Goal: Task Accomplishment & Management: Manage account settings

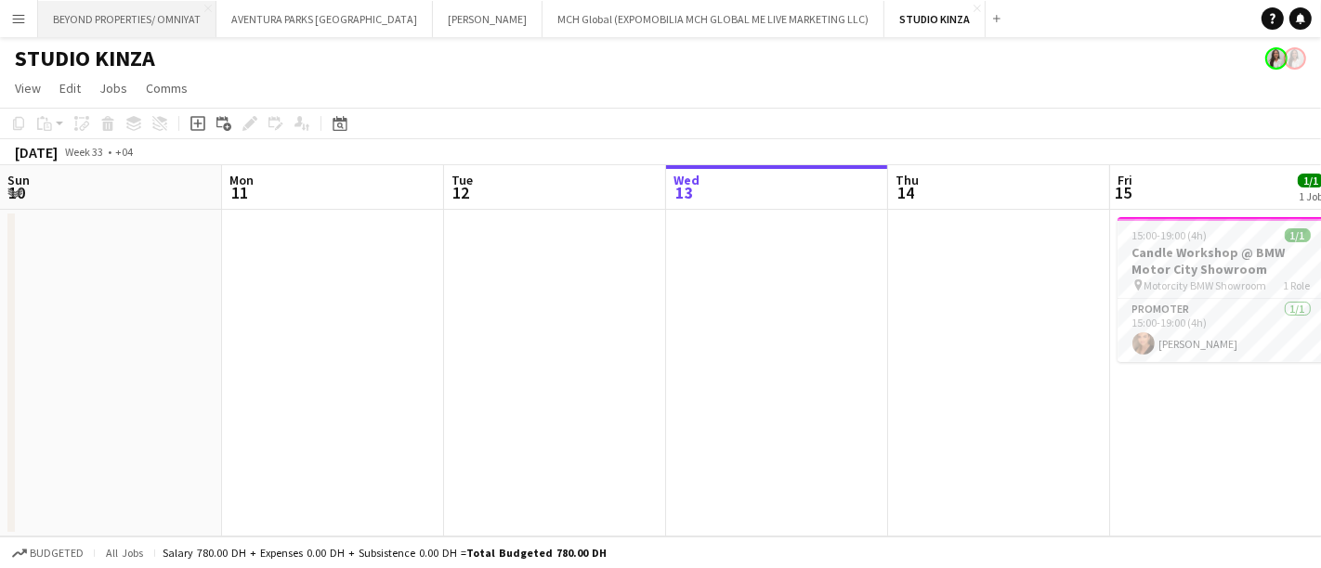
scroll to position [0, 443]
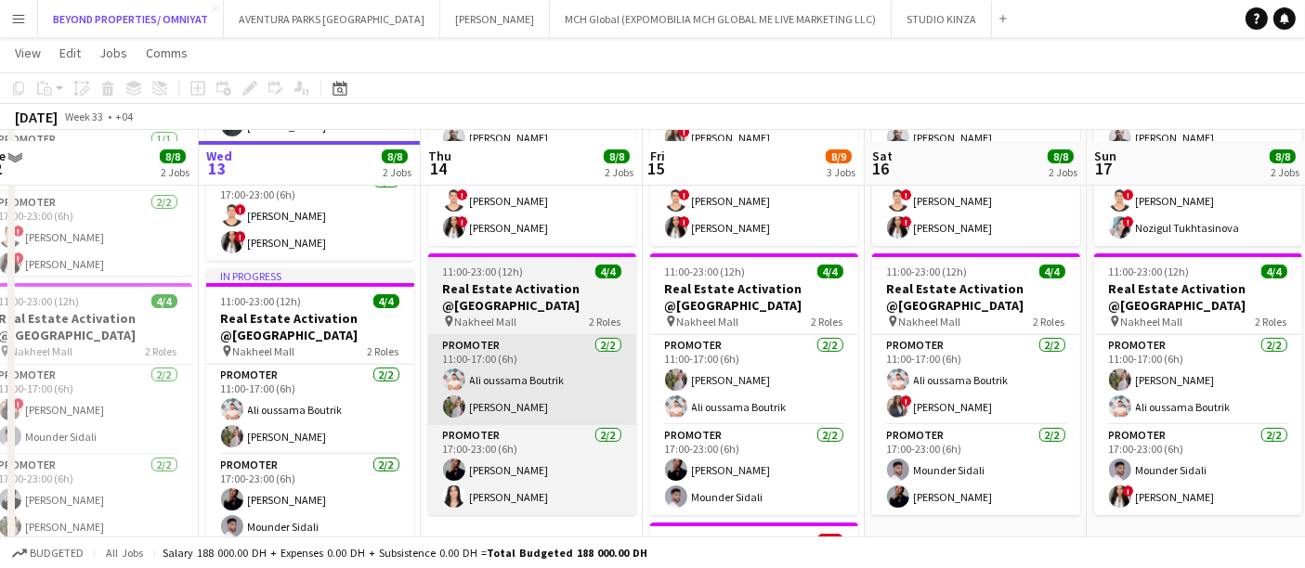
scroll to position [315, 0]
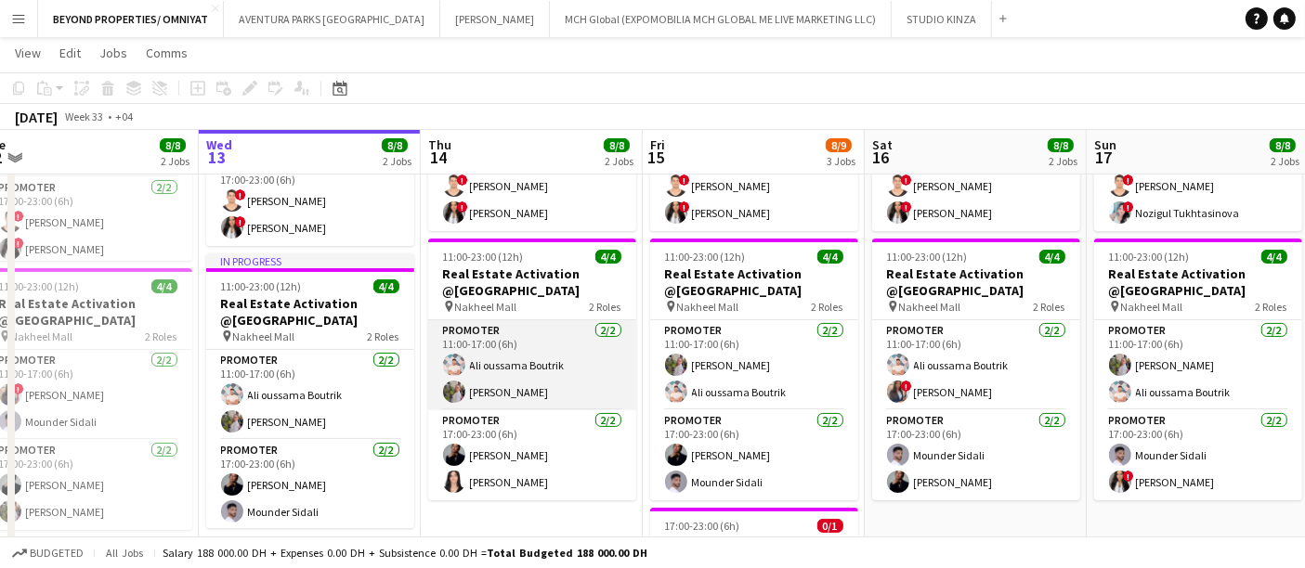
click at [549, 383] on app-card-role "Promoter [DATE] 11:00-17:00 (6h) [PERSON_NAME] Boutrik [PERSON_NAME]" at bounding box center [532, 365] width 208 height 90
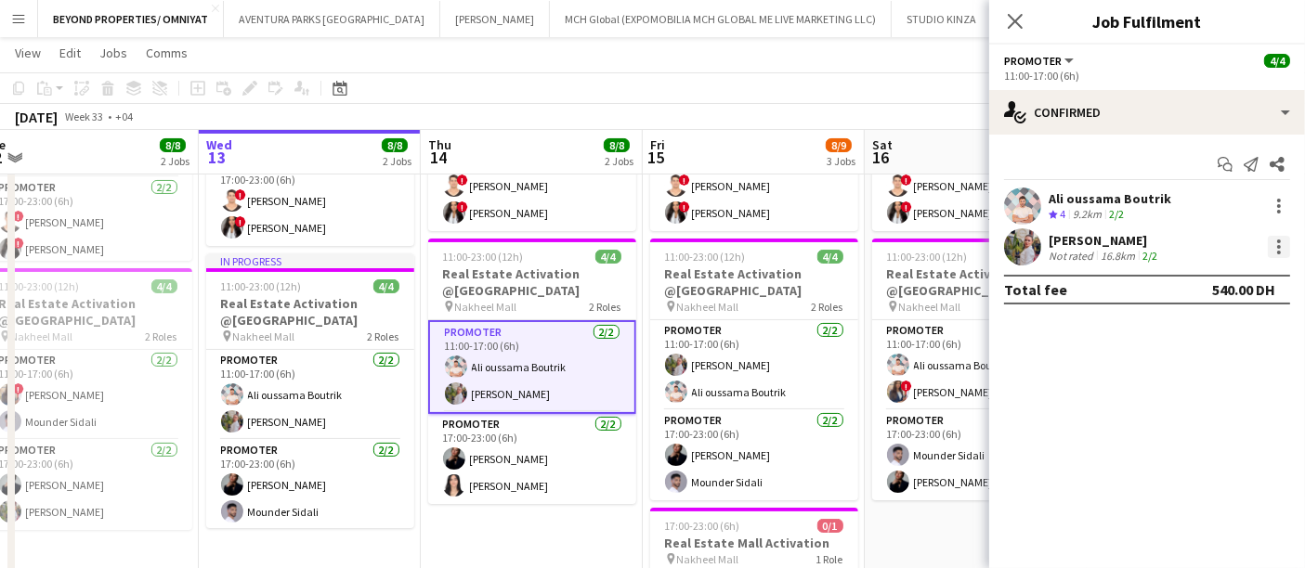
click at [1279, 242] on div at bounding box center [1279, 242] width 4 height 4
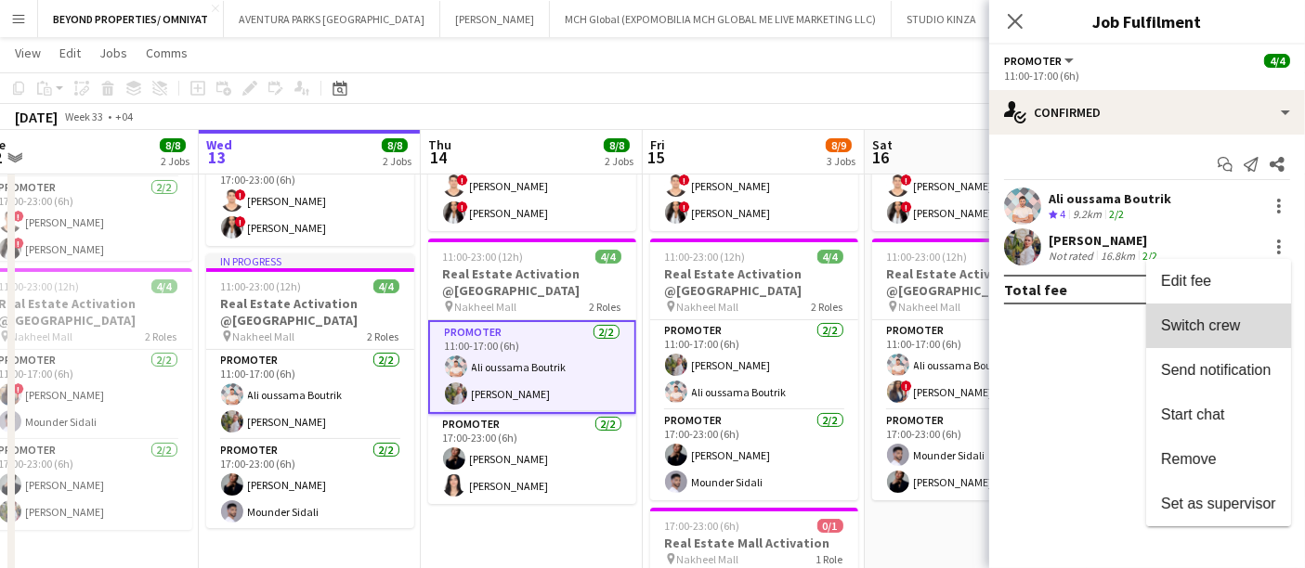
click at [1236, 332] on span "Switch crew" at bounding box center [1200, 326] width 79 height 16
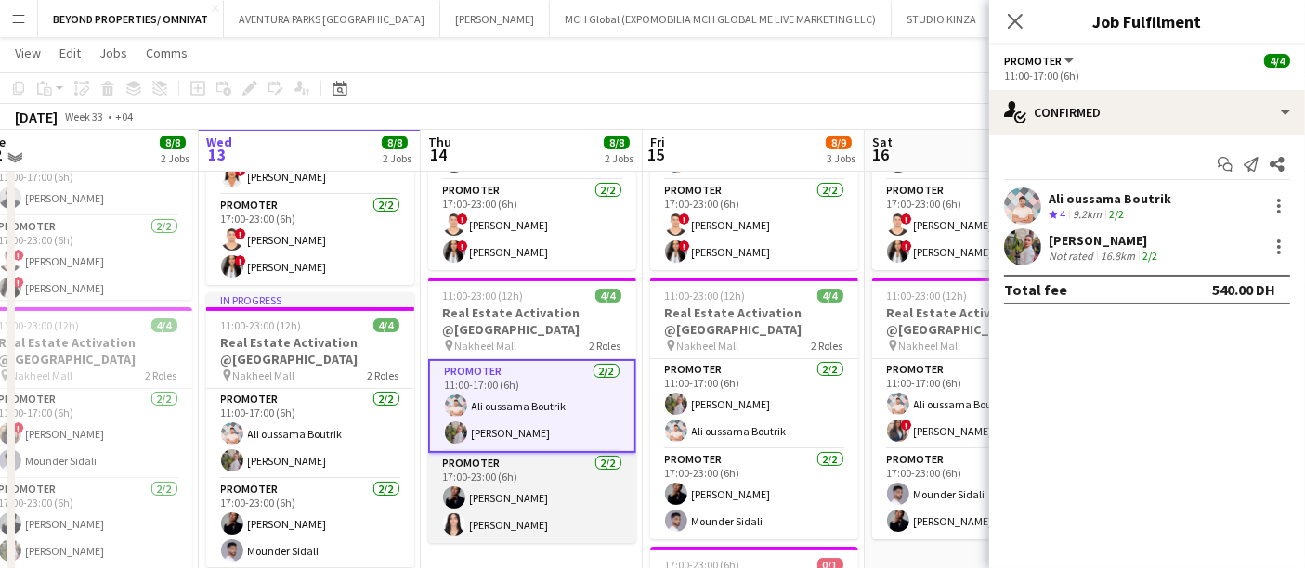
click at [522, 506] on app-card-role "Promoter 2/2 17:00-23:00 (6h) Mey Nory Mariam Ammary" at bounding box center [532, 498] width 208 height 90
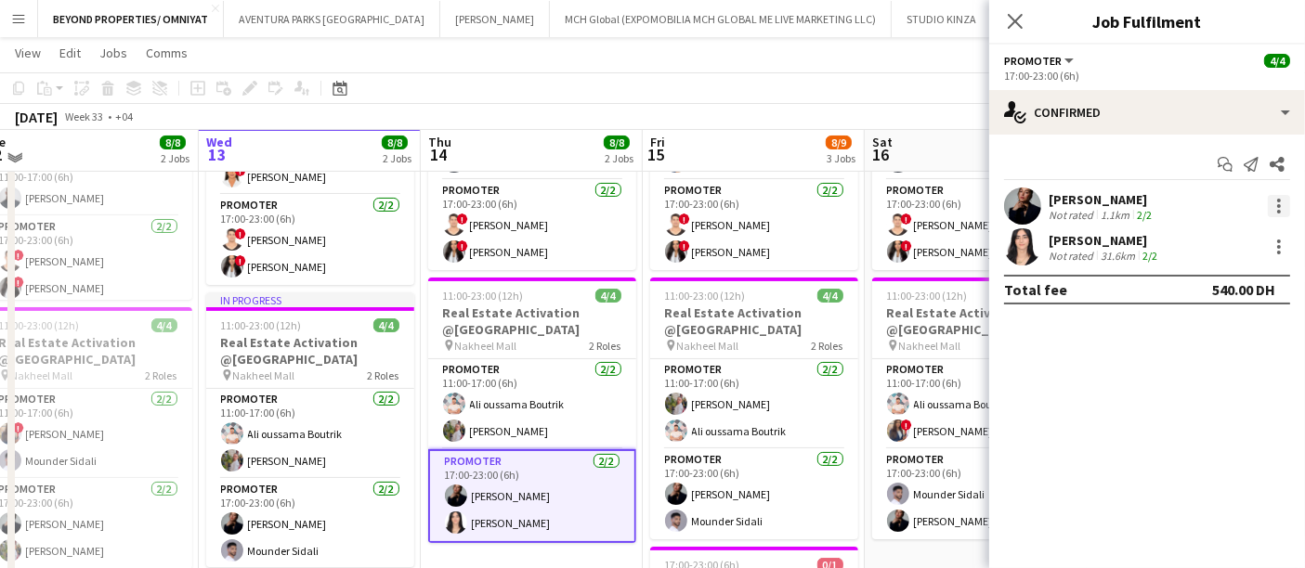
click at [1270, 202] on div at bounding box center [1279, 206] width 22 height 22
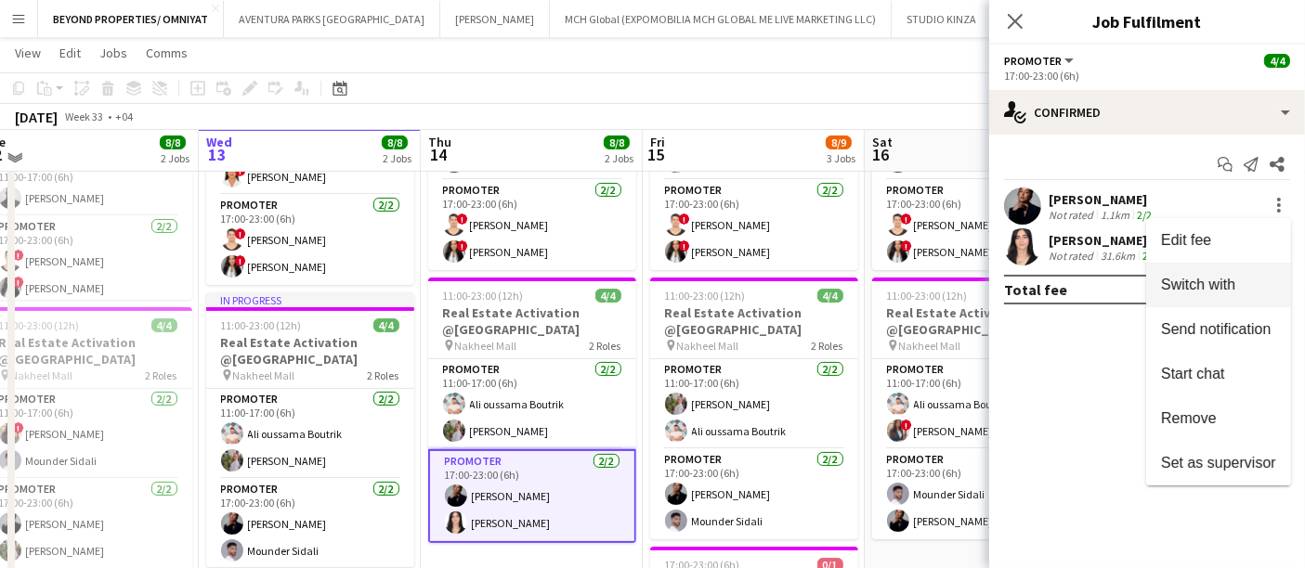
click at [1197, 287] on span "Switch with" at bounding box center [1198, 285] width 74 height 16
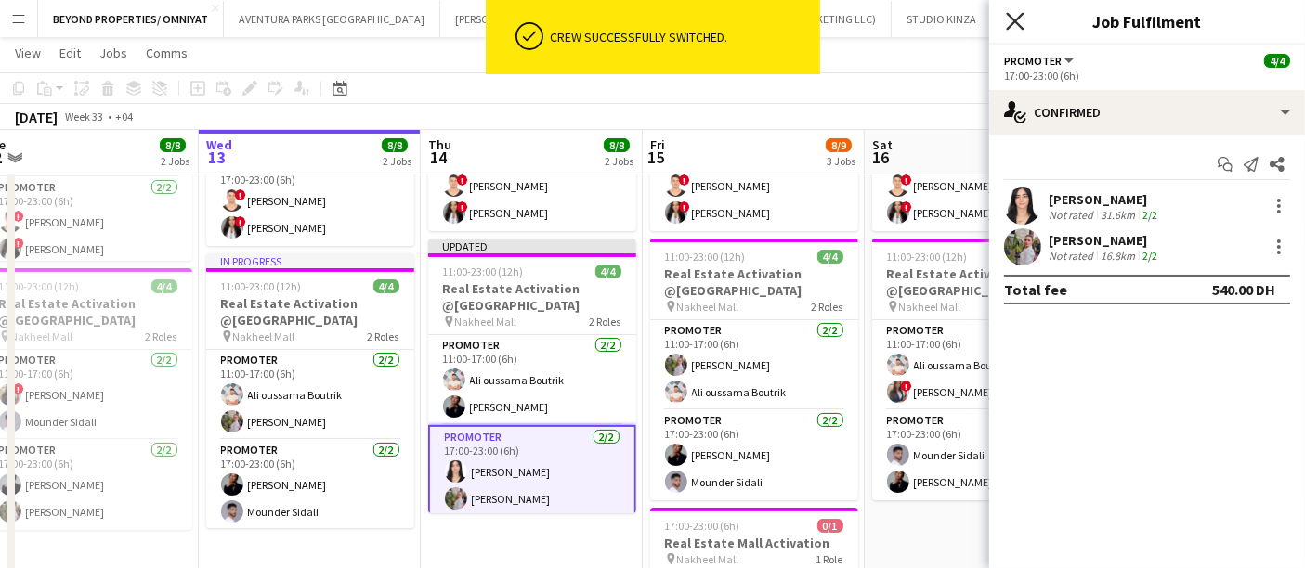
click at [1018, 22] on icon "Close pop-in" at bounding box center [1015, 21] width 18 height 18
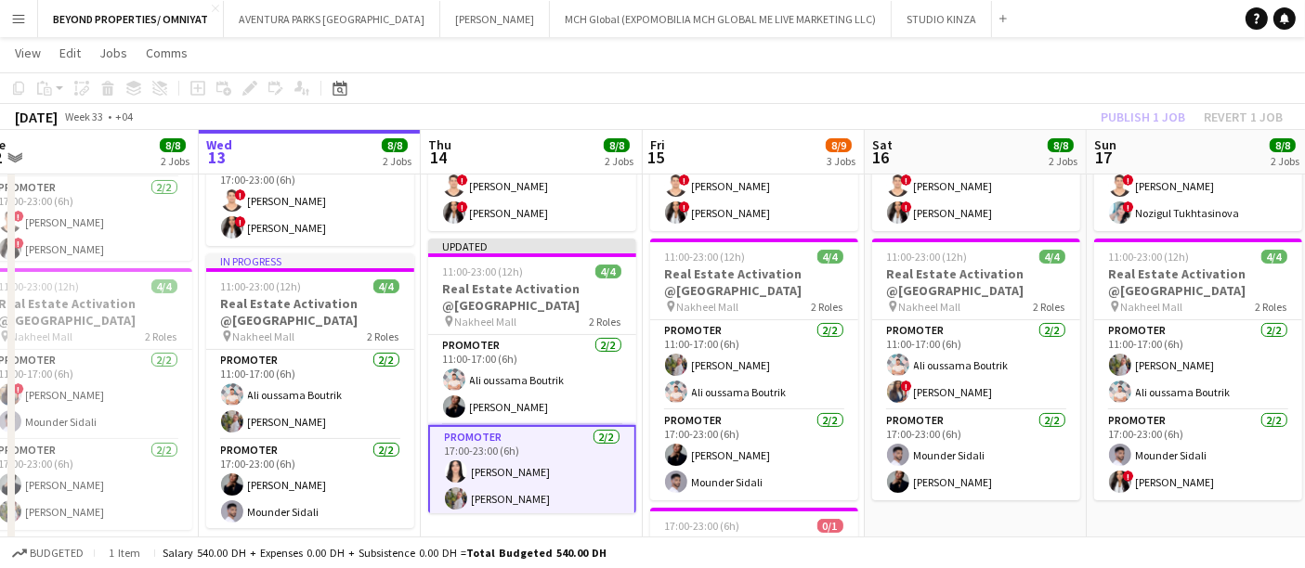
click at [963, 515] on app-date-cell "11:00-23:00 (12h) 4/4 Real Estate Activation @MOE pin Mall of Emirates 2 Roles …" at bounding box center [976, 345] width 222 height 733
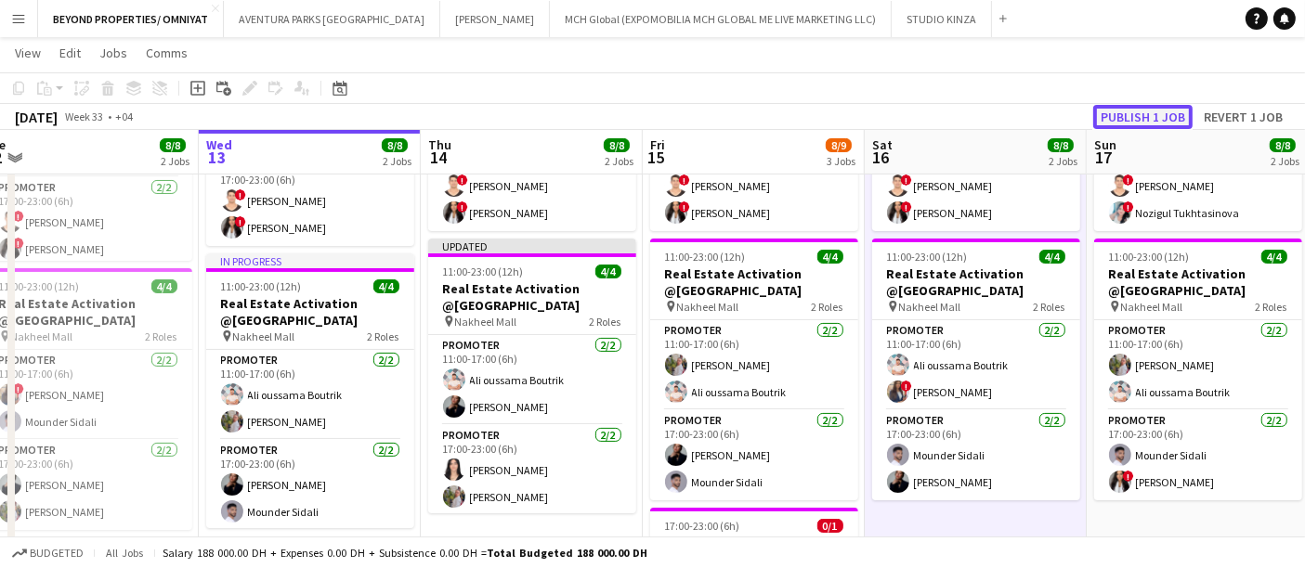
click at [1138, 112] on button "Publish 1 job" at bounding box center [1142, 117] width 99 height 24
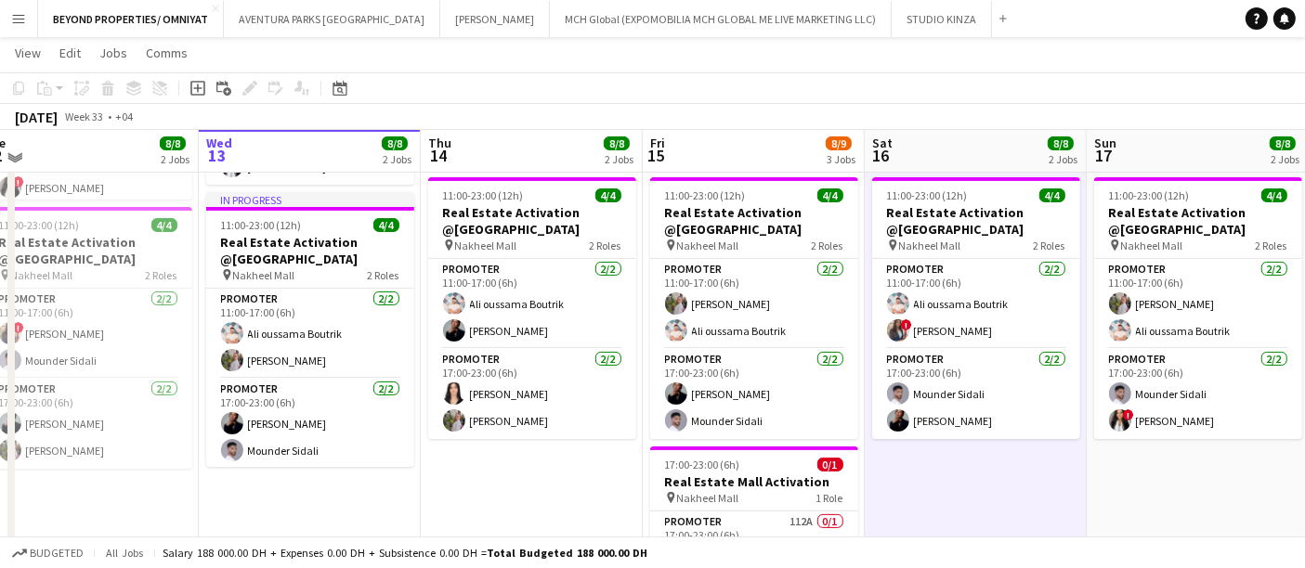
scroll to position [376, 0]
